Goal: Task Accomplishment & Management: Manage account settings

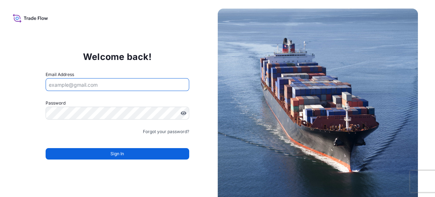
click at [93, 83] on input "Email Address" at bounding box center [118, 84] width 144 height 13
paste input "[EMAIL_ADDRESS][DOMAIN_NAME]"
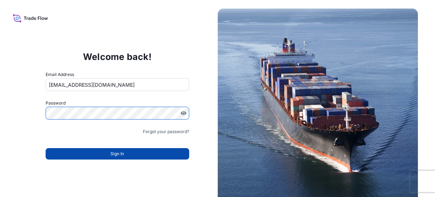
click at [89, 156] on button "Sign In" at bounding box center [118, 153] width 144 height 11
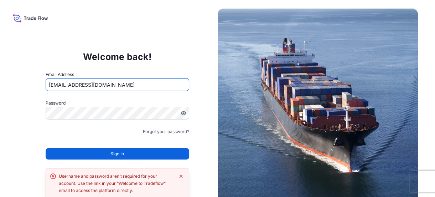
drag, startPoint x: 106, startPoint y: 81, endPoint x: -29, endPoint y: 103, distance: 136.9
click at [0, 103] on html "Welcome back! Email Address [EMAIL_ADDRESS][DOMAIN_NAME] Password Must include:…" at bounding box center [217, 98] width 435 height 197
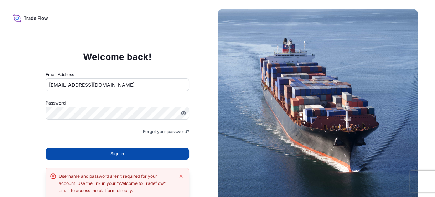
click at [91, 153] on button "Sign In" at bounding box center [118, 153] width 144 height 11
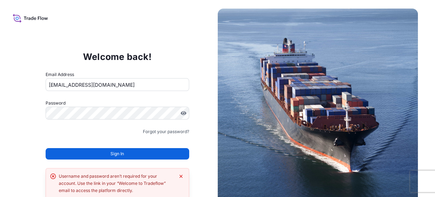
click at [93, 153] on button "Sign In" at bounding box center [118, 153] width 144 height 11
click at [43, 133] on div "Welcome back! Email Address [EMAIL_ADDRESS][DOMAIN_NAME] Password Must include:…" at bounding box center [117, 108] width 201 height 147
click at [0, 89] on html "Welcome back! Email Address [EMAIL_ADDRESS][DOMAIN_NAME] Password Must include:…" at bounding box center [217, 98] width 435 height 197
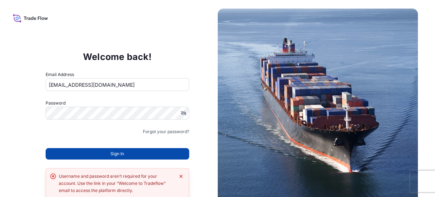
click at [98, 152] on button "Sign In" at bounding box center [118, 153] width 144 height 11
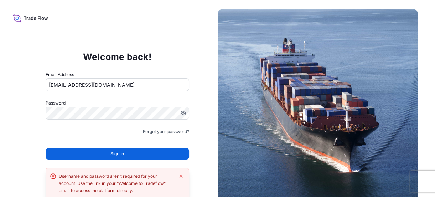
click at [103, 161] on form "Email Address [EMAIL_ADDRESS][DOMAIN_NAME] Password Must include: Upper & lower…" at bounding box center [118, 119] width 144 height 97
click at [99, 145] on div "Sign In" at bounding box center [118, 152] width 144 height 16
click at [100, 147] on div "Sign In" at bounding box center [118, 152] width 144 height 16
click at [100, 150] on button "Sign In" at bounding box center [118, 153] width 144 height 11
click at [100, 152] on button "Sign In" at bounding box center [118, 153] width 144 height 11
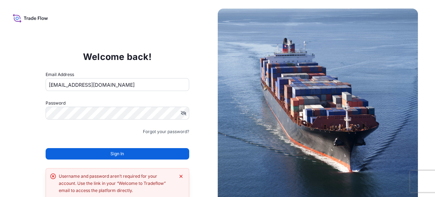
click at [100, 152] on button "Sign In" at bounding box center [118, 153] width 144 height 11
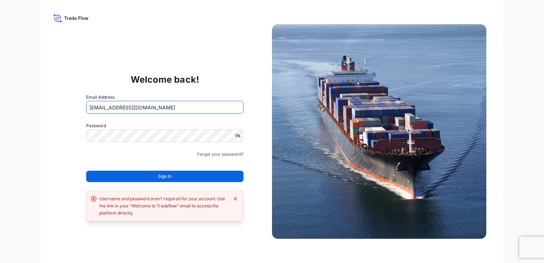
drag, startPoint x: 151, startPoint y: 104, endPoint x: -1, endPoint y: 109, distance: 152.5
click at [0, 109] on html "Welcome back! Email Address [EMAIL_ADDRESS][DOMAIN_NAME] Password Must include:…" at bounding box center [272, 131] width 544 height 263
type input "[EMAIL_ADDRESS][DOMAIN_NAME]"
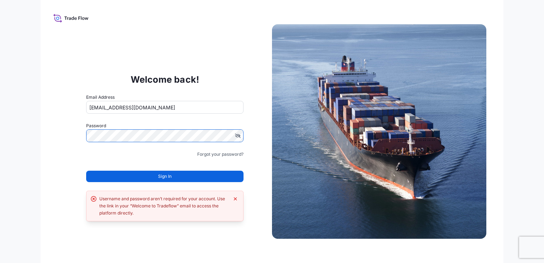
click at [0, 64] on html "Welcome back! Email Address [EMAIL_ADDRESS][DOMAIN_NAME] Password Must include:…" at bounding box center [272, 131] width 544 height 263
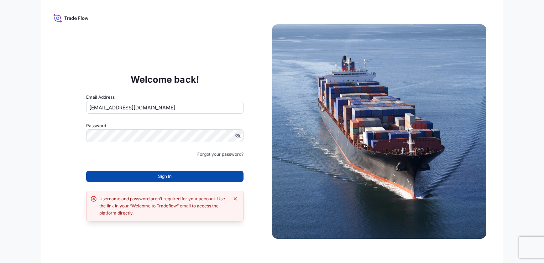
click at [196, 181] on button "Sign In" at bounding box center [164, 176] width 157 height 11
